Goal: Task Accomplishment & Management: Complete application form

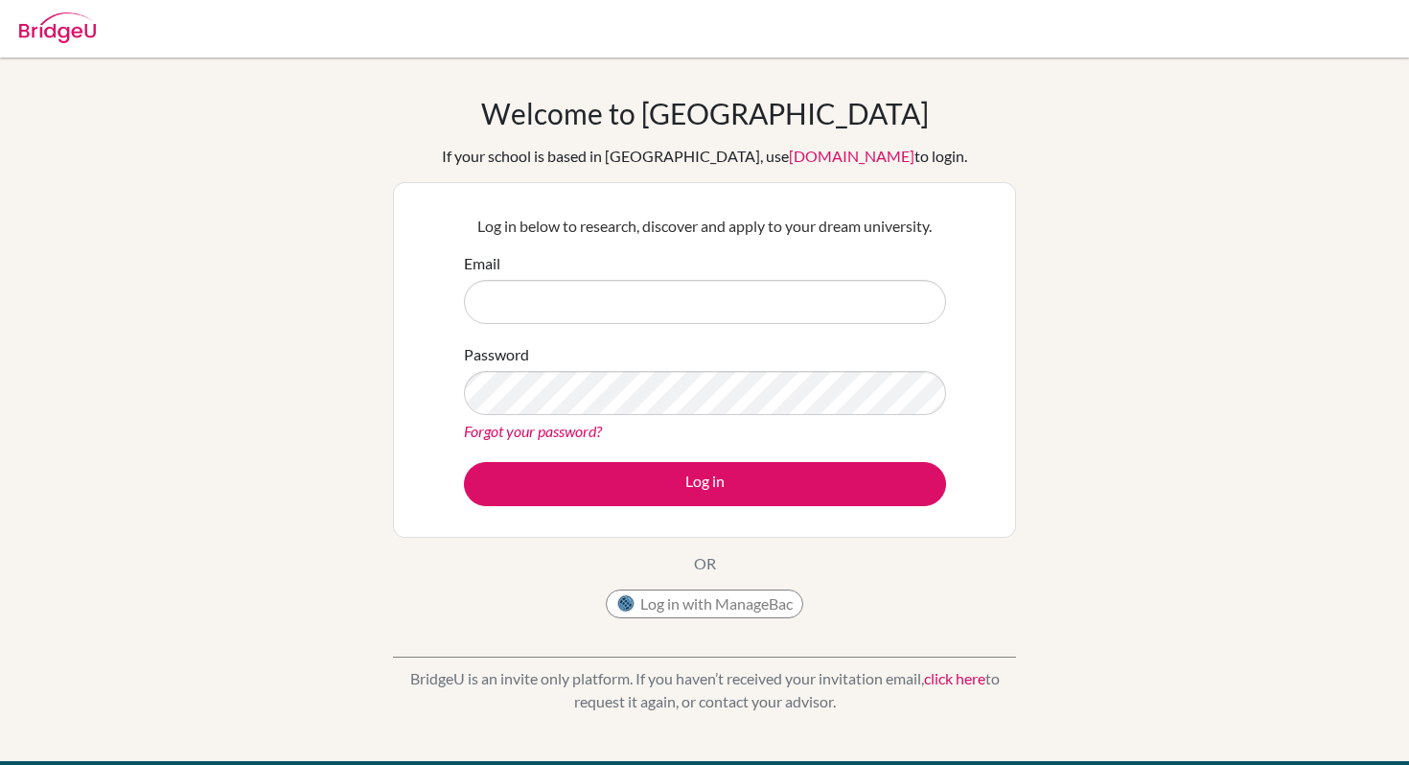
click at [802, 295] on input "Email" at bounding box center [705, 302] width 482 height 44
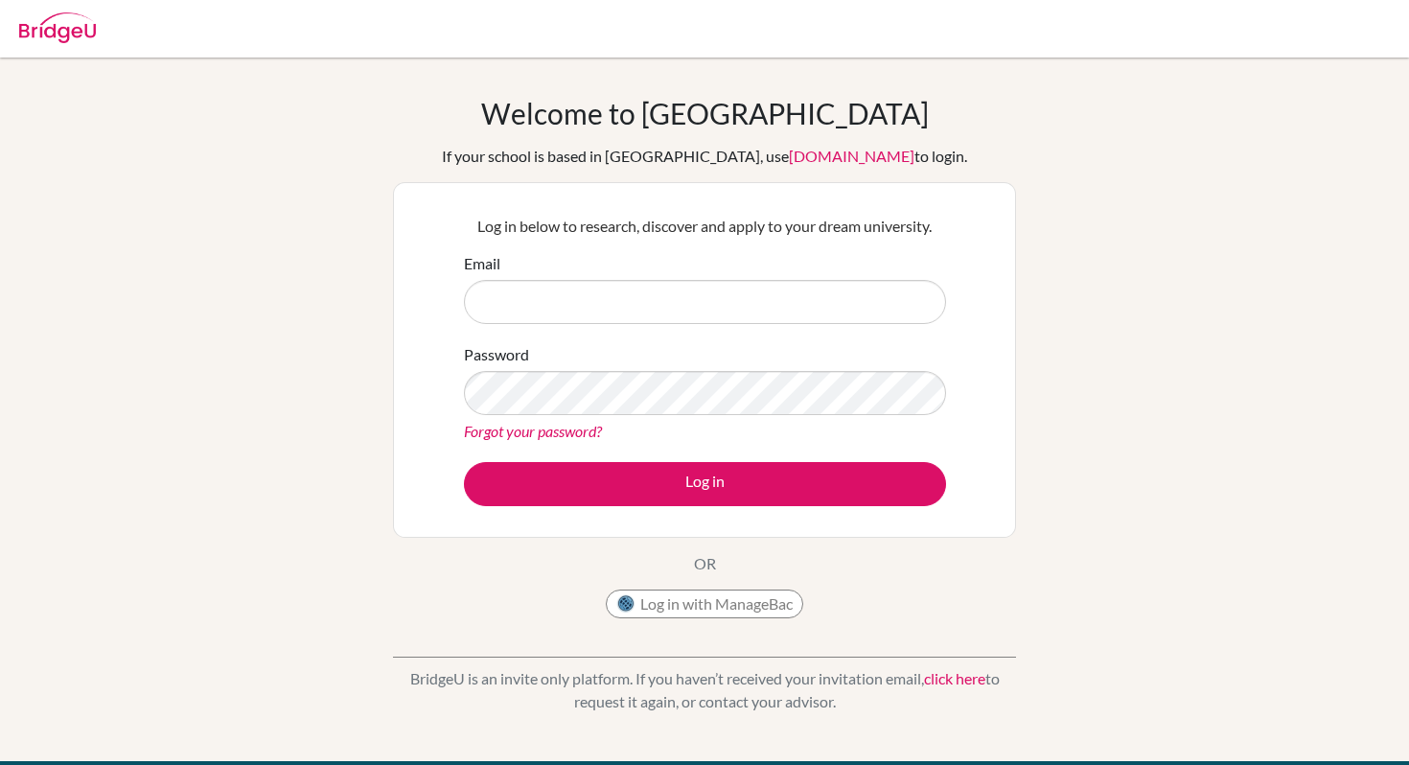
click at [802, 295] on input "Email" at bounding box center [705, 302] width 482 height 44
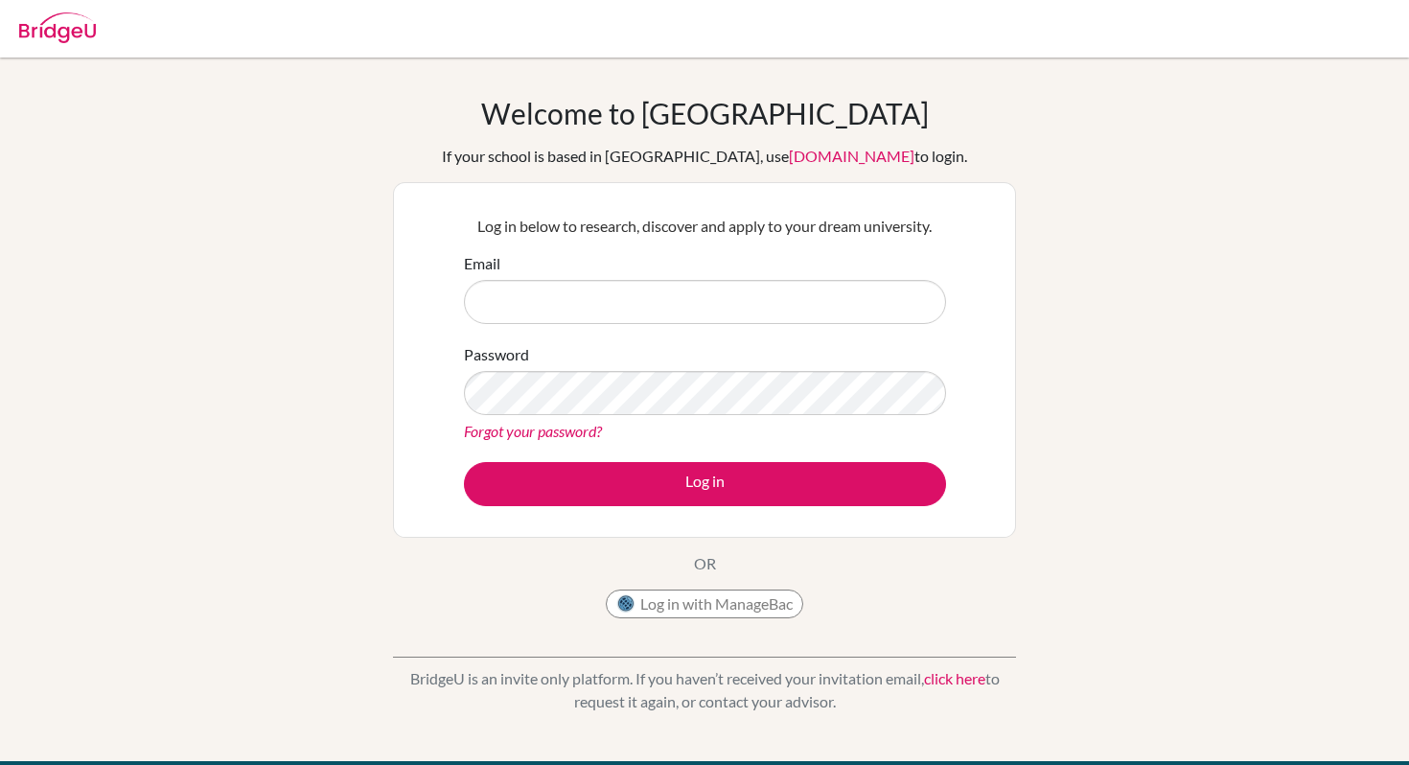
click at [802, 295] on input "Email" at bounding box center [705, 302] width 482 height 44
type input "[EMAIL_ADDRESS][DOMAIN_NAME]"
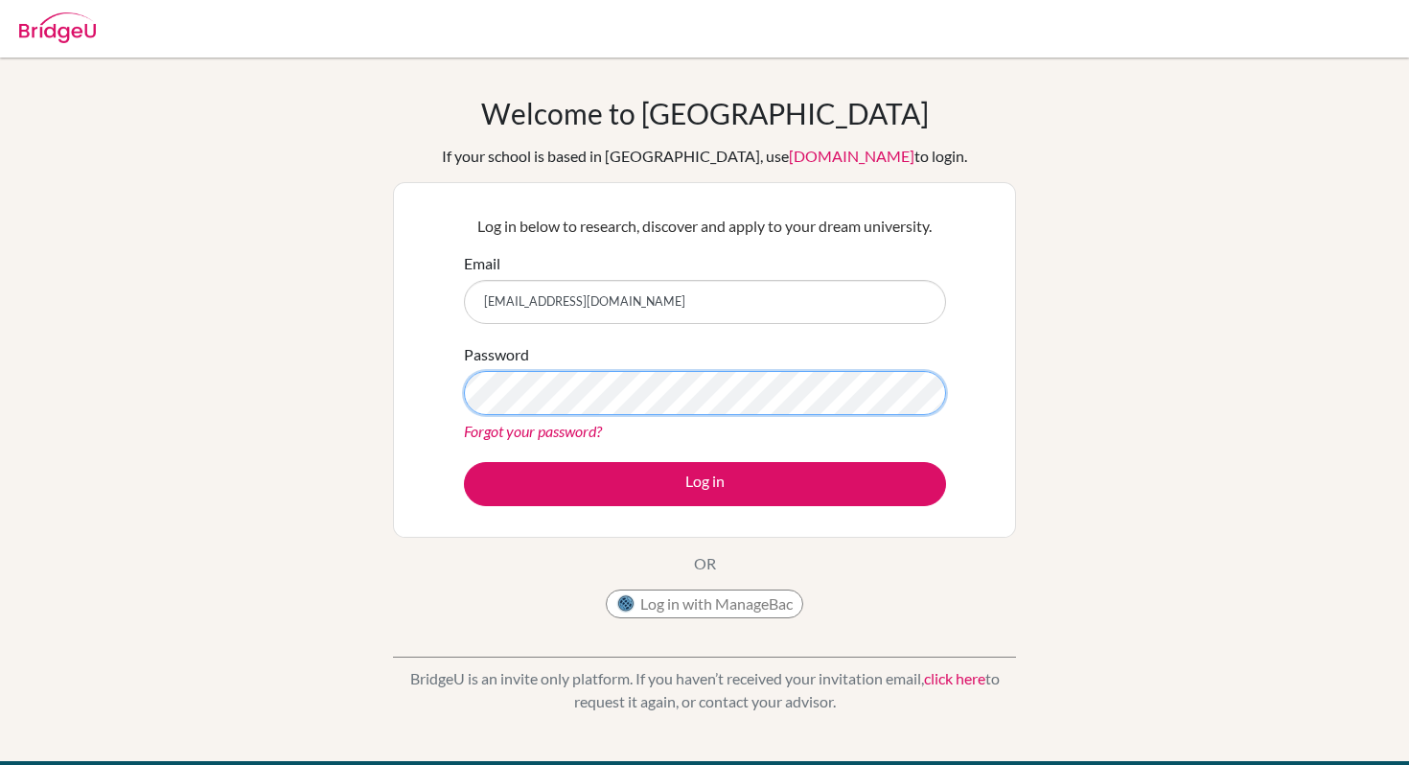
click at [464, 462] on button "Log in" at bounding box center [705, 484] width 482 height 44
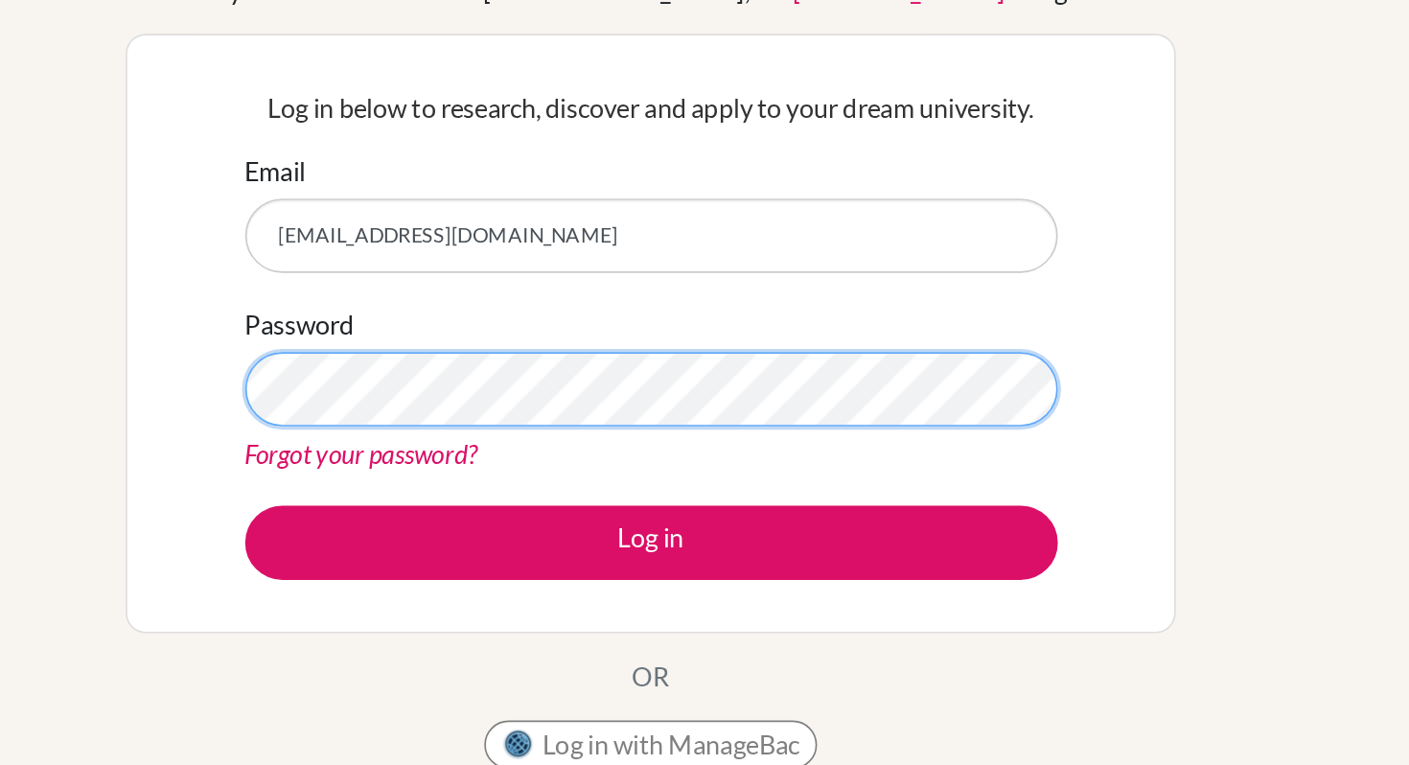
click at [464, 462] on button "Log in" at bounding box center [705, 484] width 482 height 44
